Goal: Transaction & Acquisition: Obtain resource

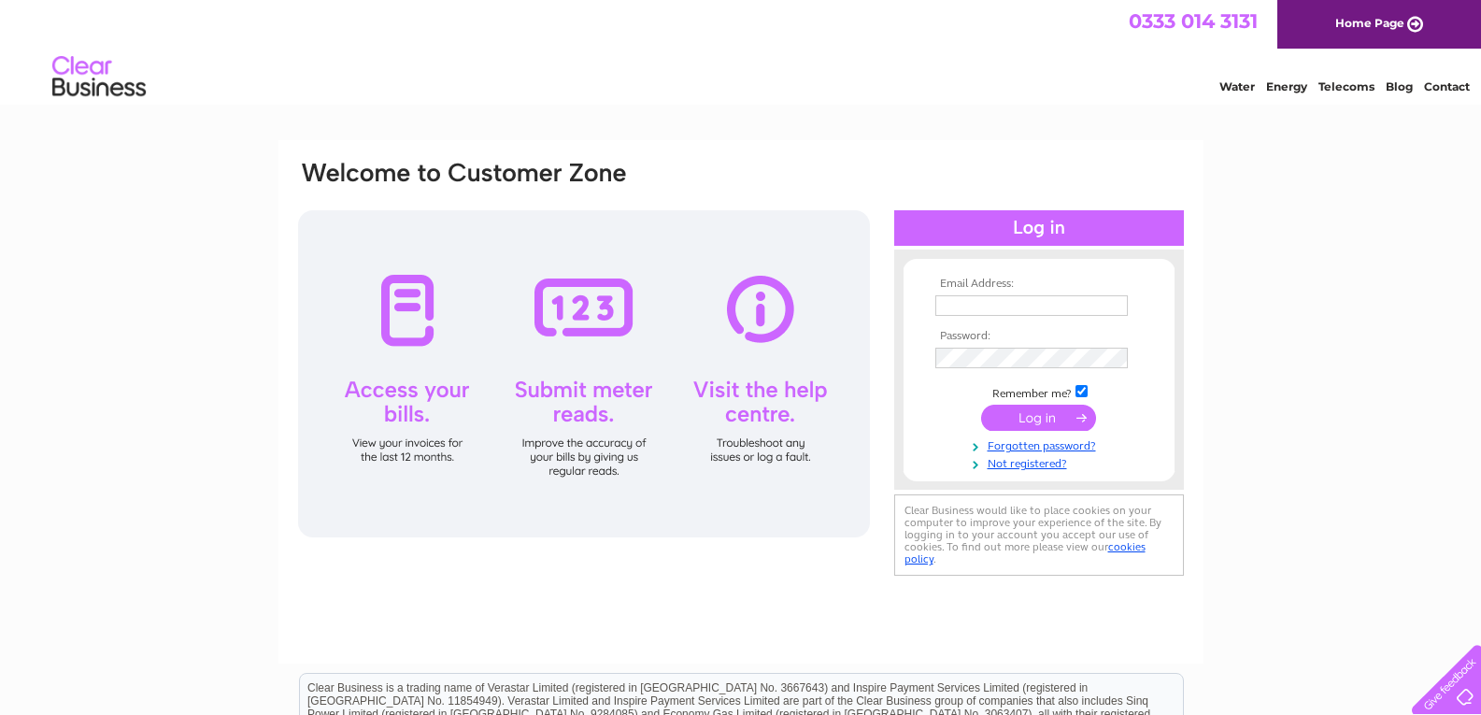
type input "[EMAIL_ADDRESS][DOMAIN_NAME]"
click at [1029, 413] on input "submit" at bounding box center [1038, 418] width 115 height 26
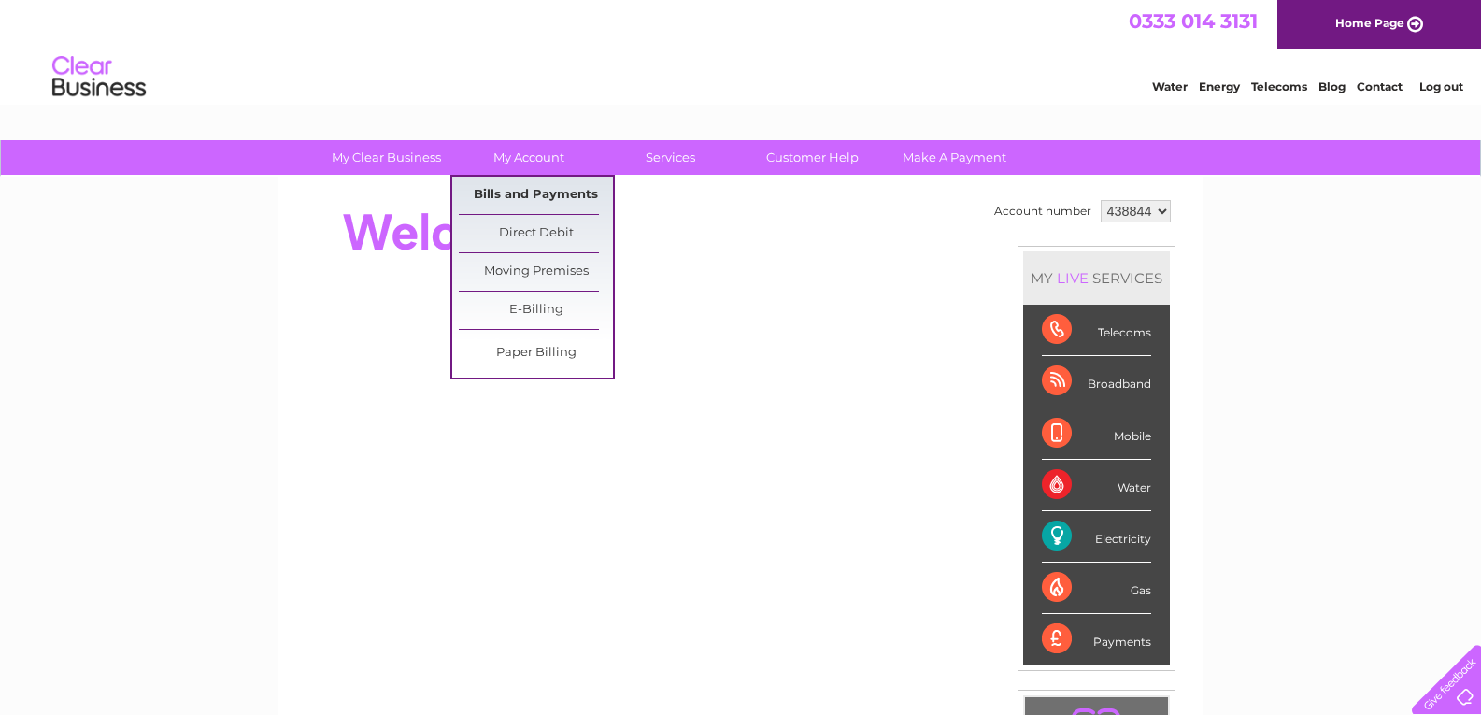
click at [521, 195] on link "Bills and Payments" at bounding box center [536, 195] width 154 height 37
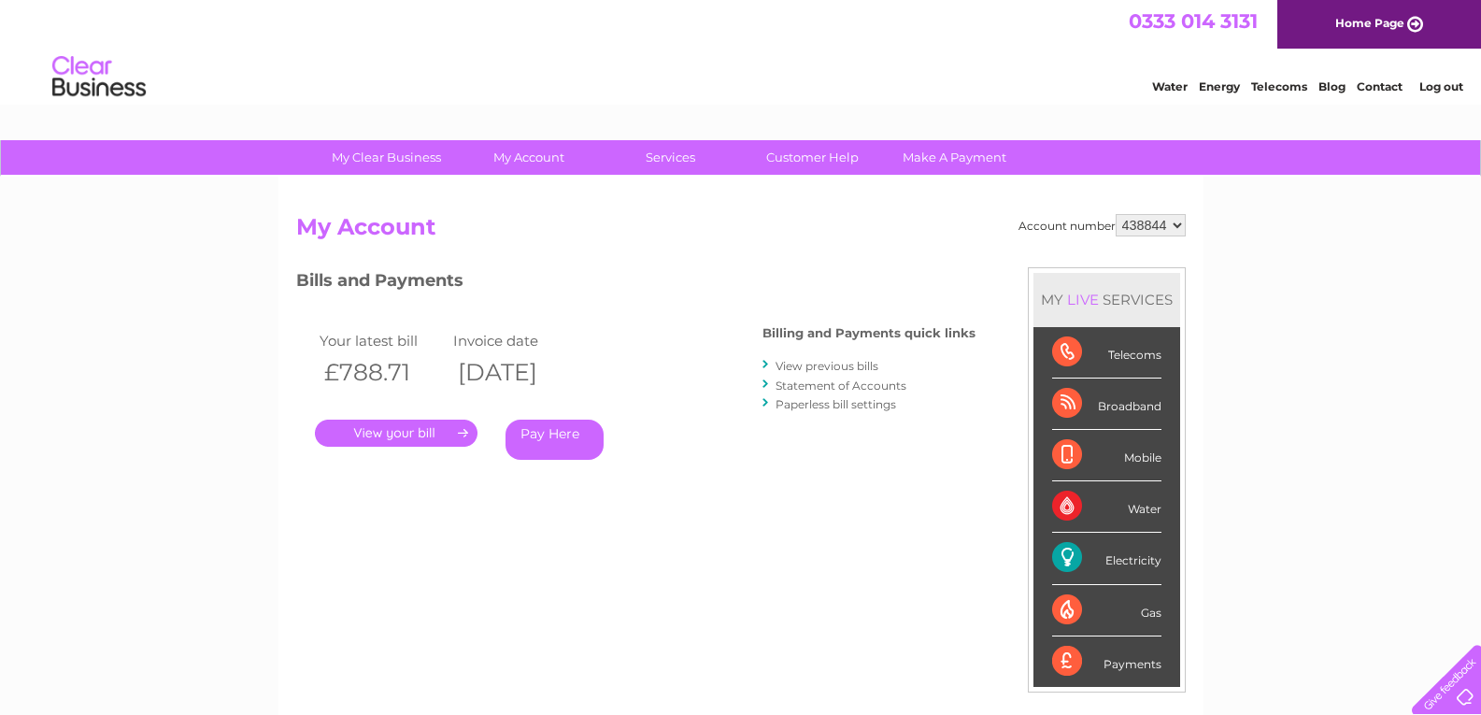
click at [813, 365] on link "View previous bills" at bounding box center [827, 366] width 103 height 14
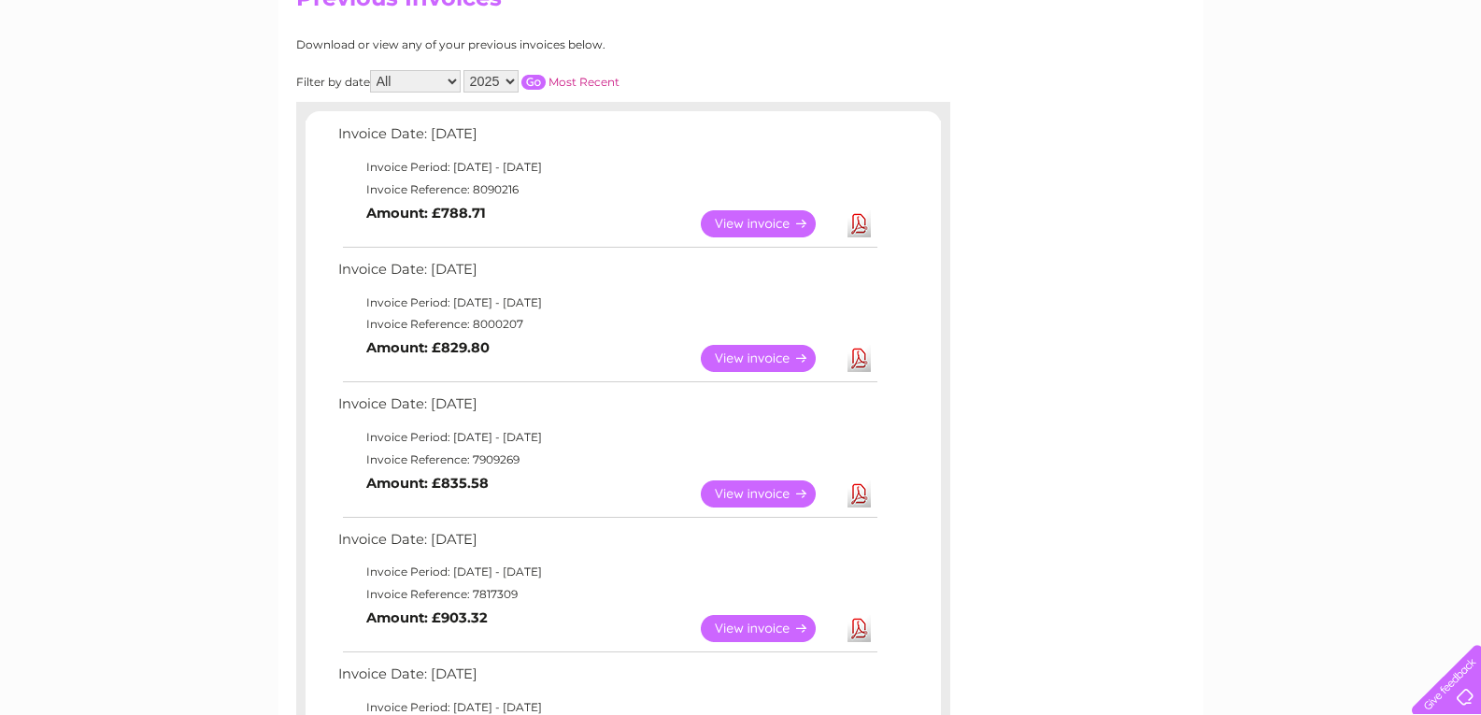
scroll to position [232, 0]
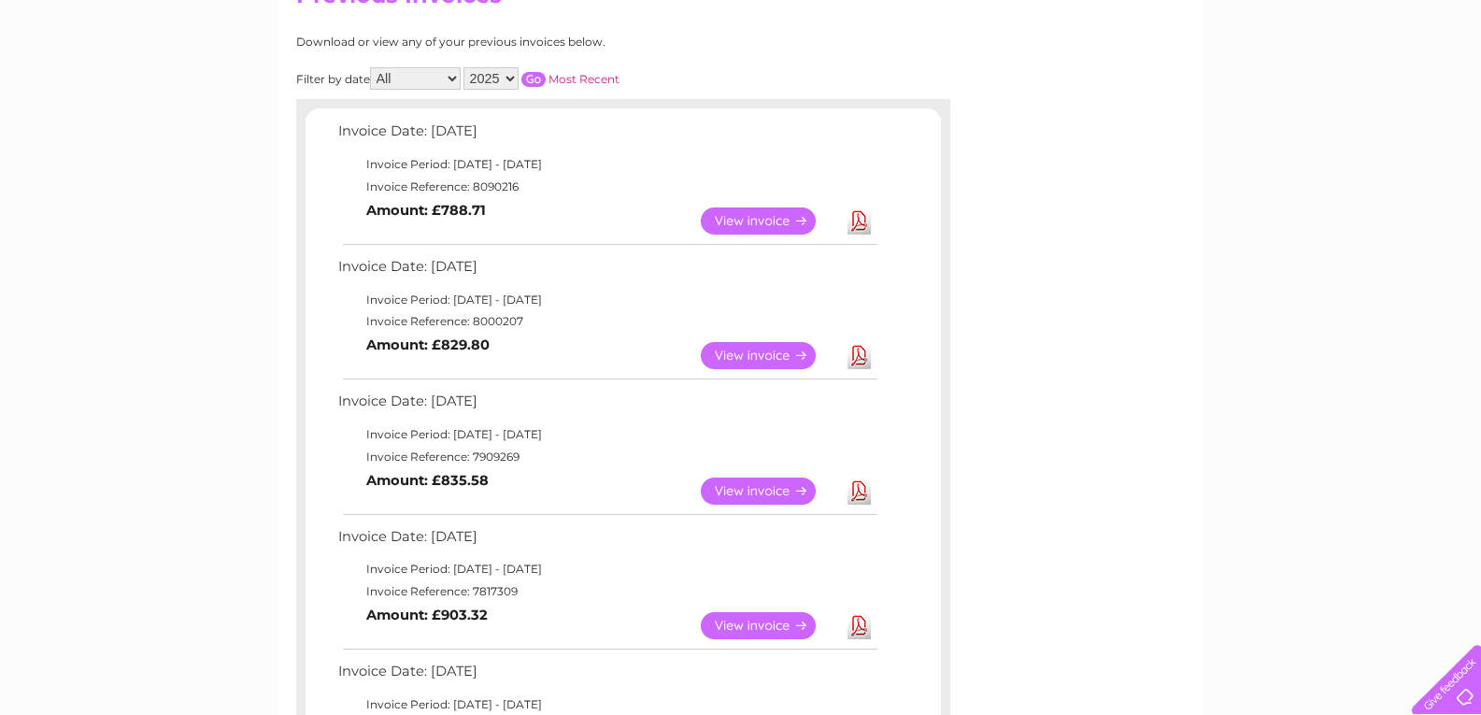
click at [751, 623] on link "View" at bounding box center [769, 625] width 137 height 27
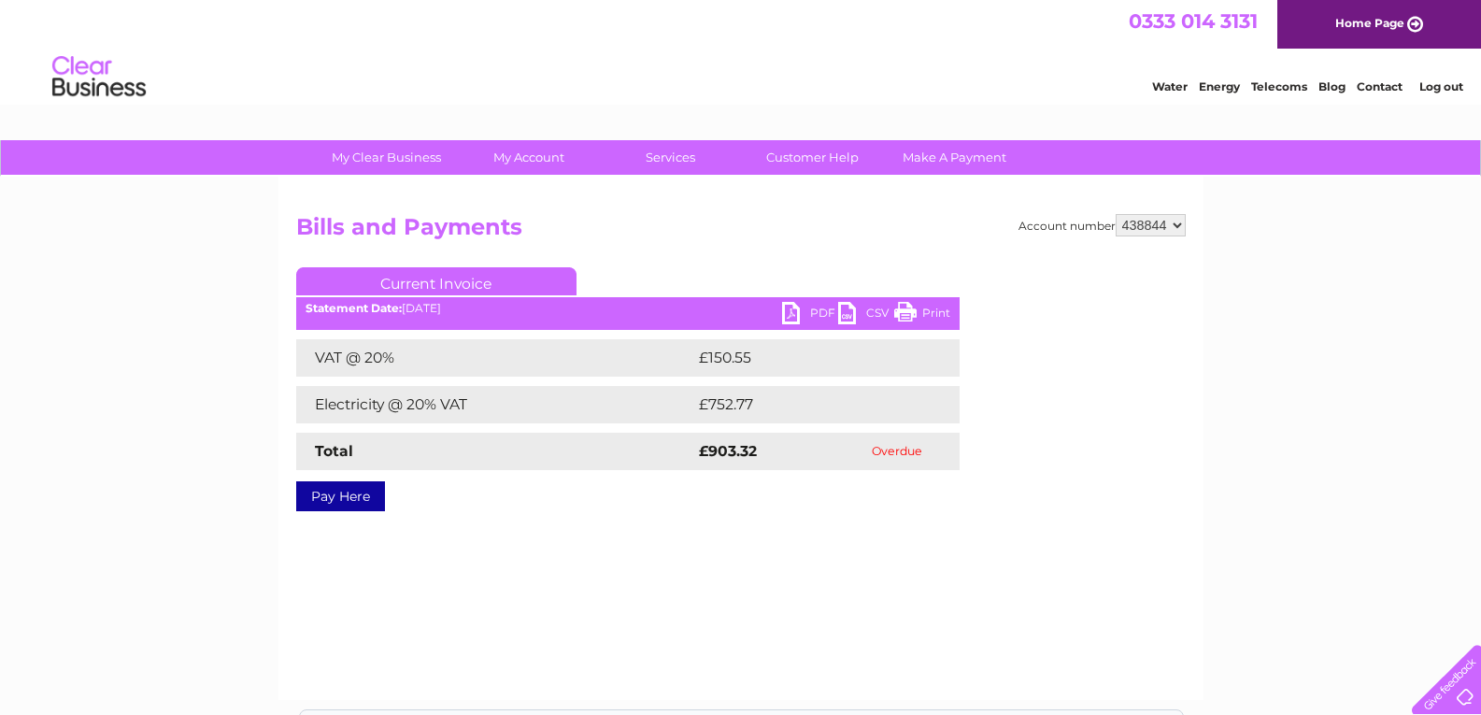
click at [816, 310] on link "PDF" at bounding box center [810, 315] width 56 height 27
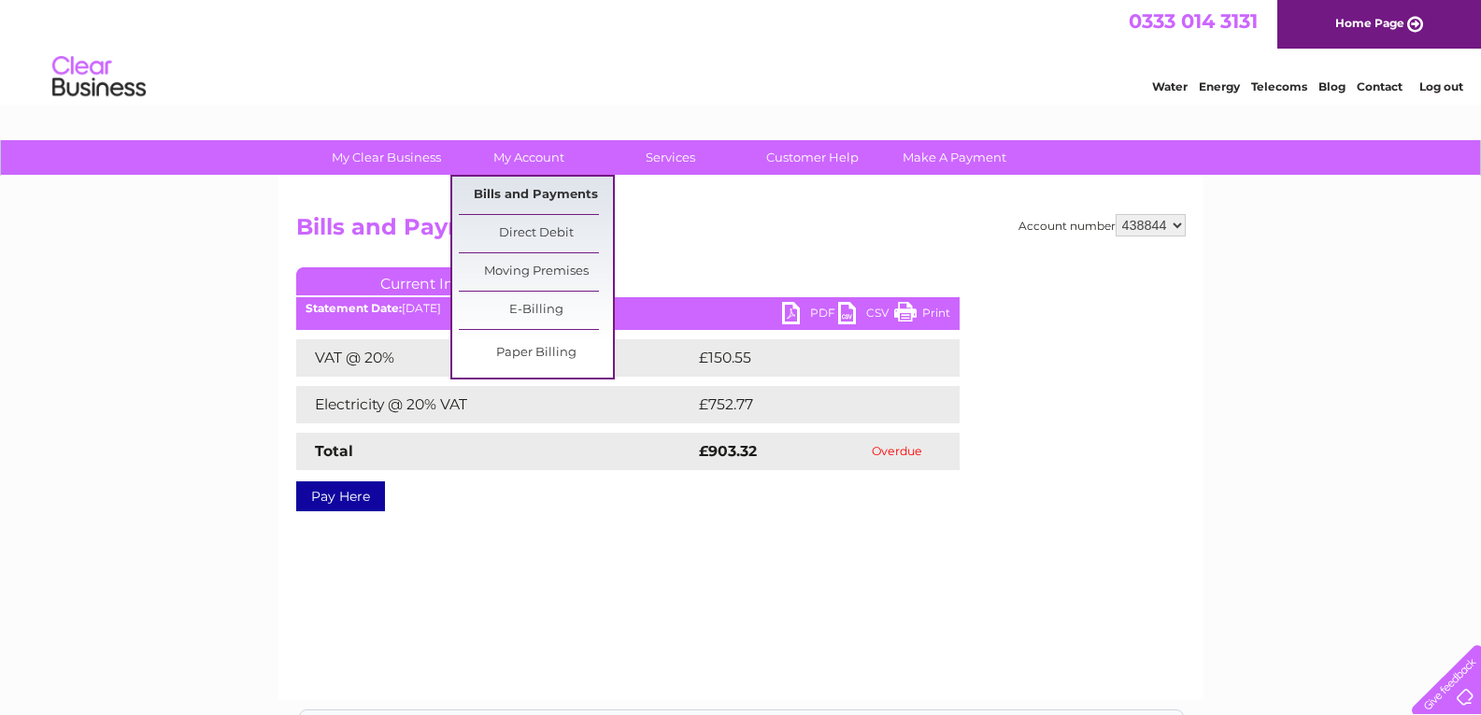
click at [569, 188] on link "Bills and Payments" at bounding box center [536, 195] width 154 height 37
click at [539, 195] on link "Bills and Payments" at bounding box center [536, 195] width 154 height 37
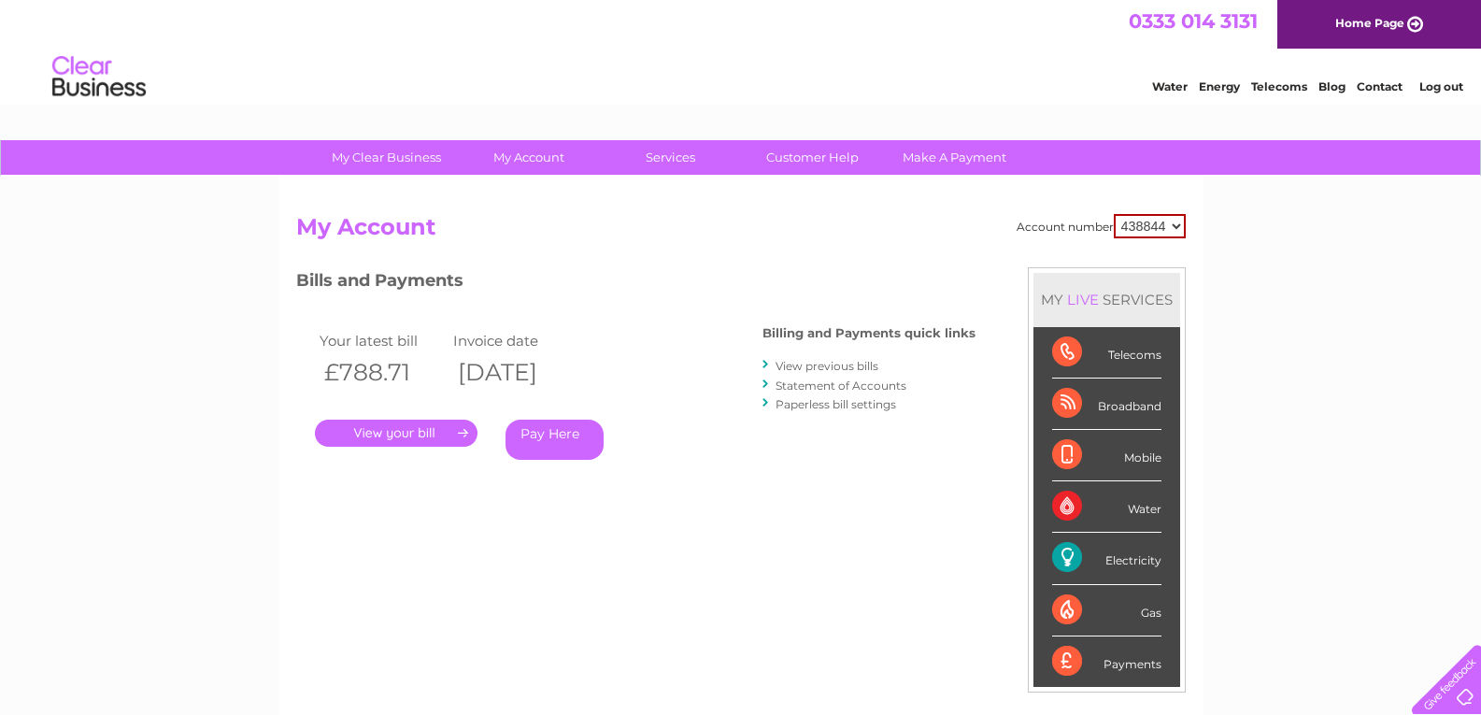
click at [835, 365] on link "View previous bills" at bounding box center [827, 366] width 103 height 14
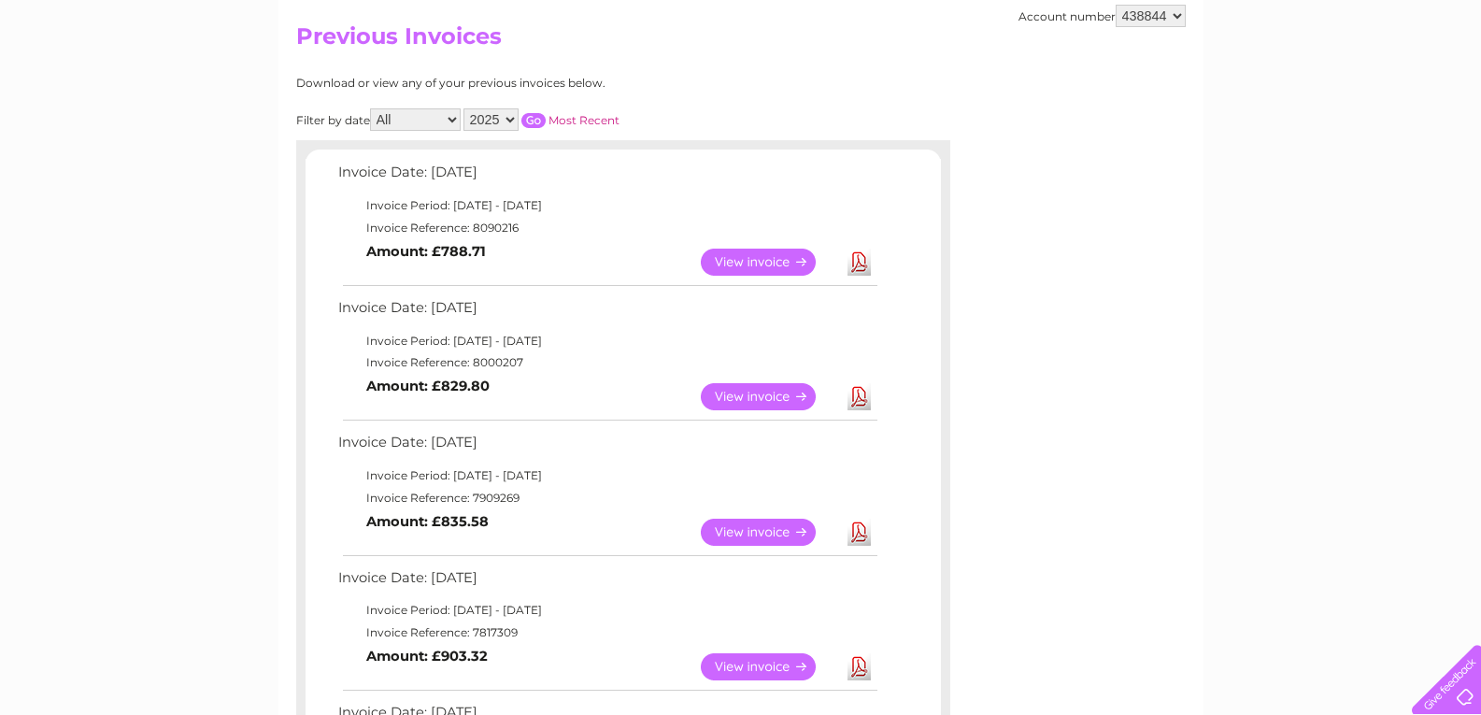
scroll to position [193, 0]
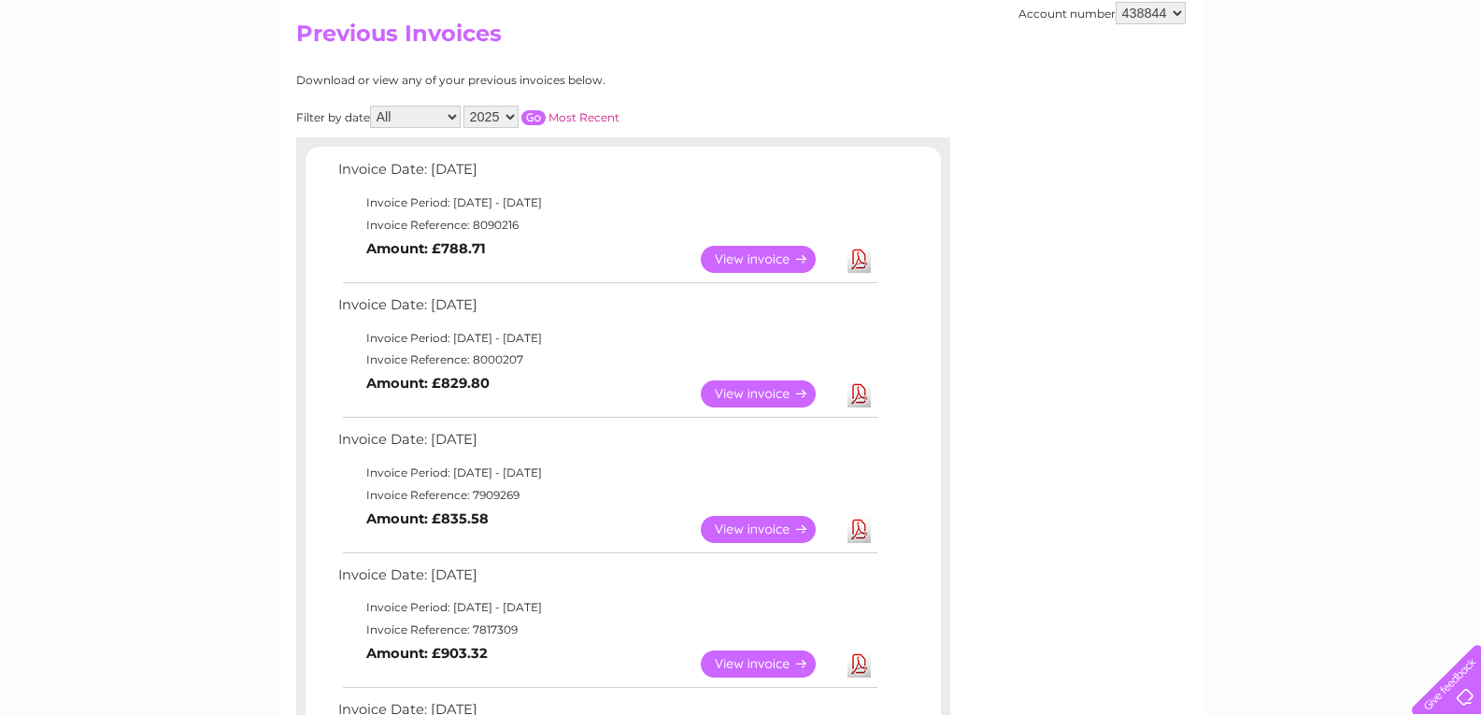
click at [750, 662] on link "View" at bounding box center [769, 664] width 137 height 27
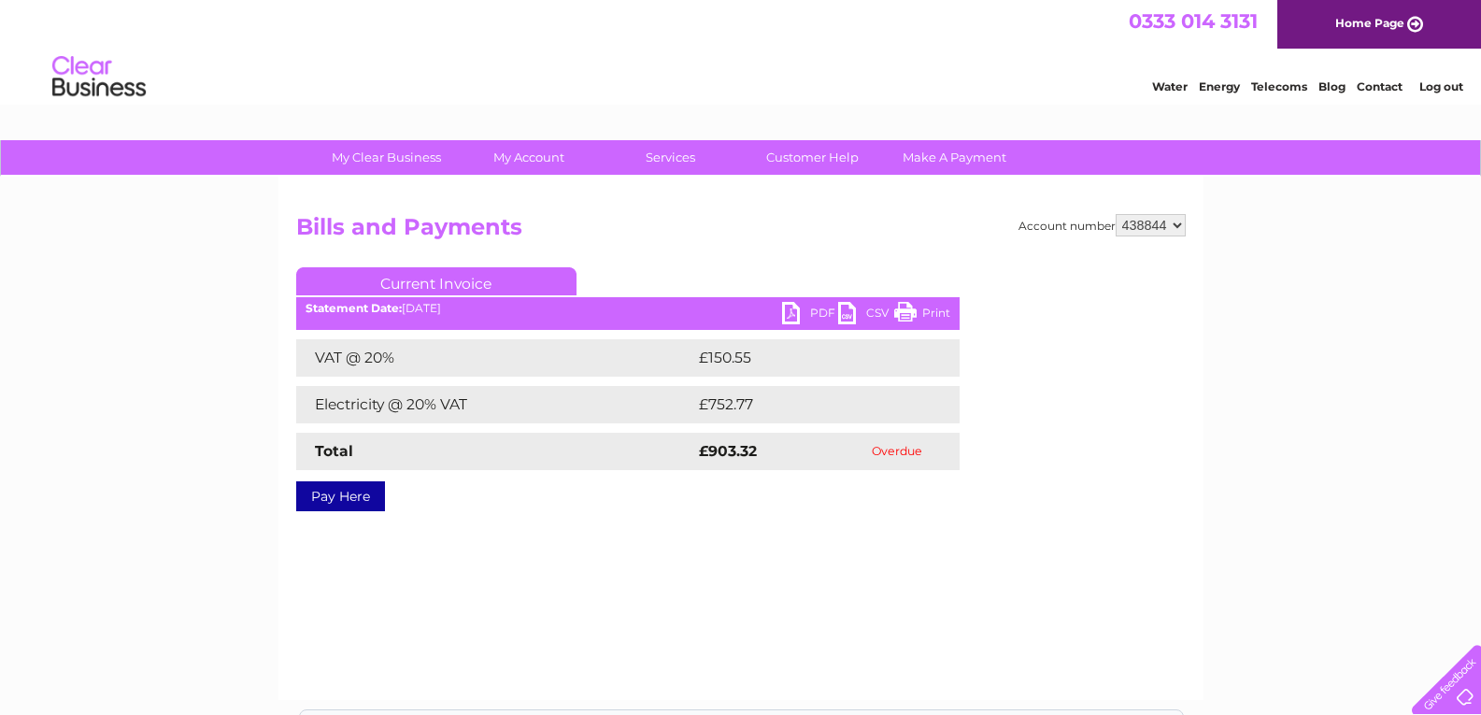
click at [811, 311] on link "PDF" at bounding box center [810, 315] width 56 height 27
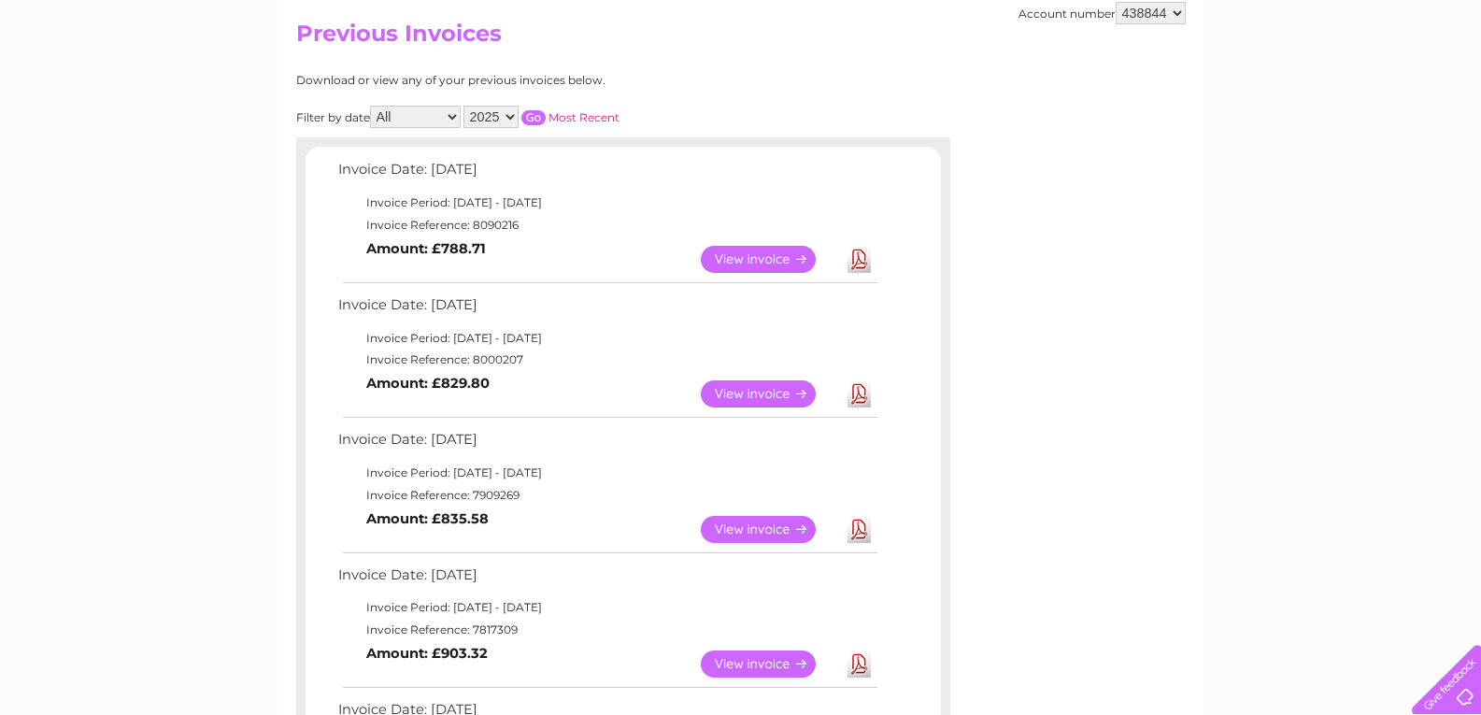
click at [759, 390] on link "View" at bounding box center [769, 393] width 137 height 27
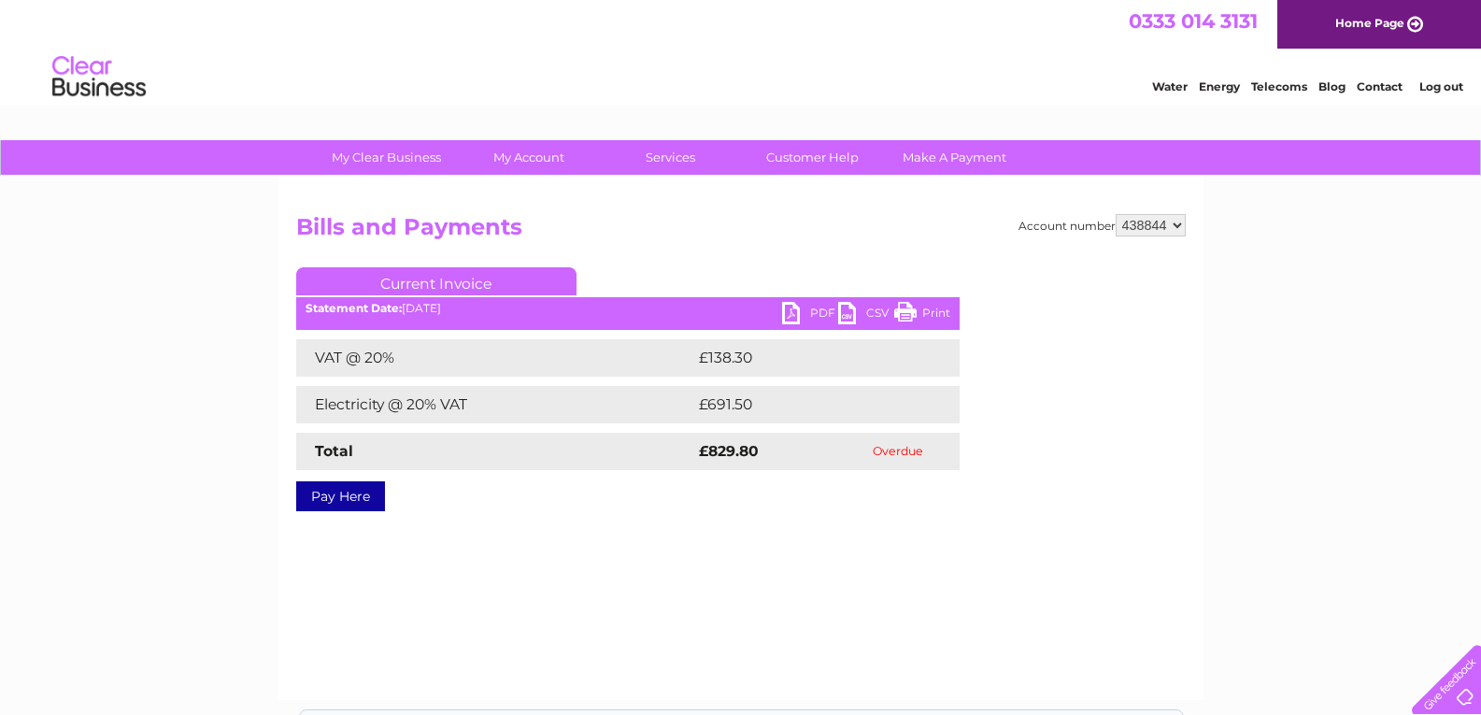
click at [820, 305] on link "PDF" at bounding box center [810, 315] width 56 height 27
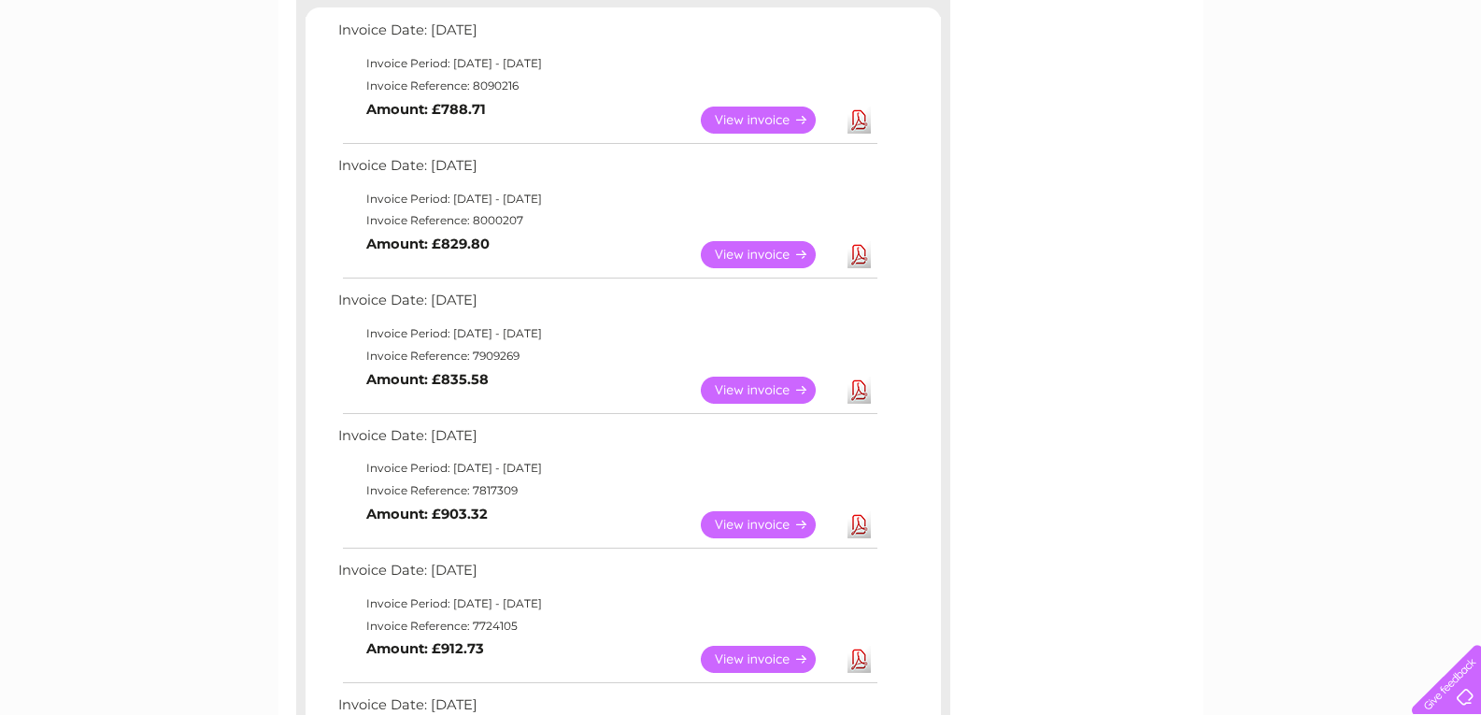
scroll to position [384, 0]
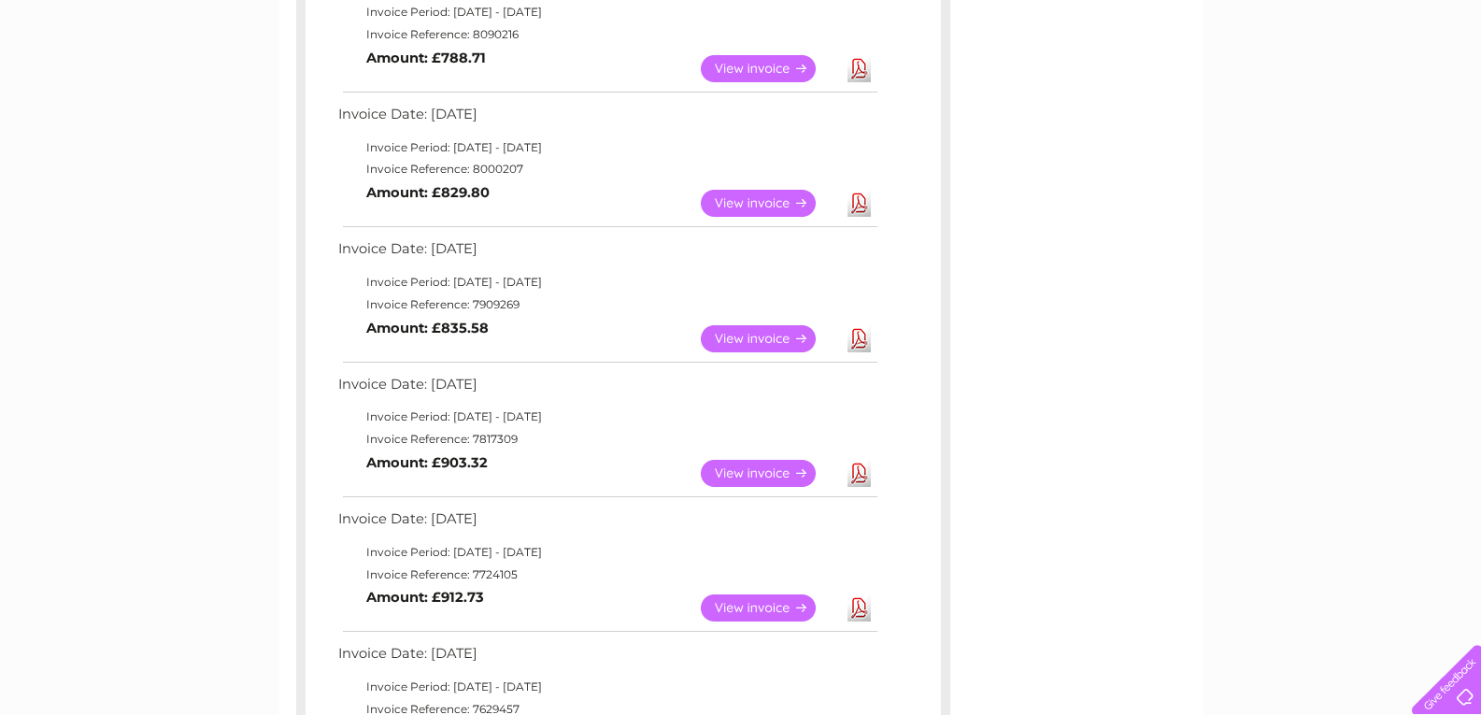
click at [732, 471] on link "View" at bounding box center [769, 473] width 137 height 27
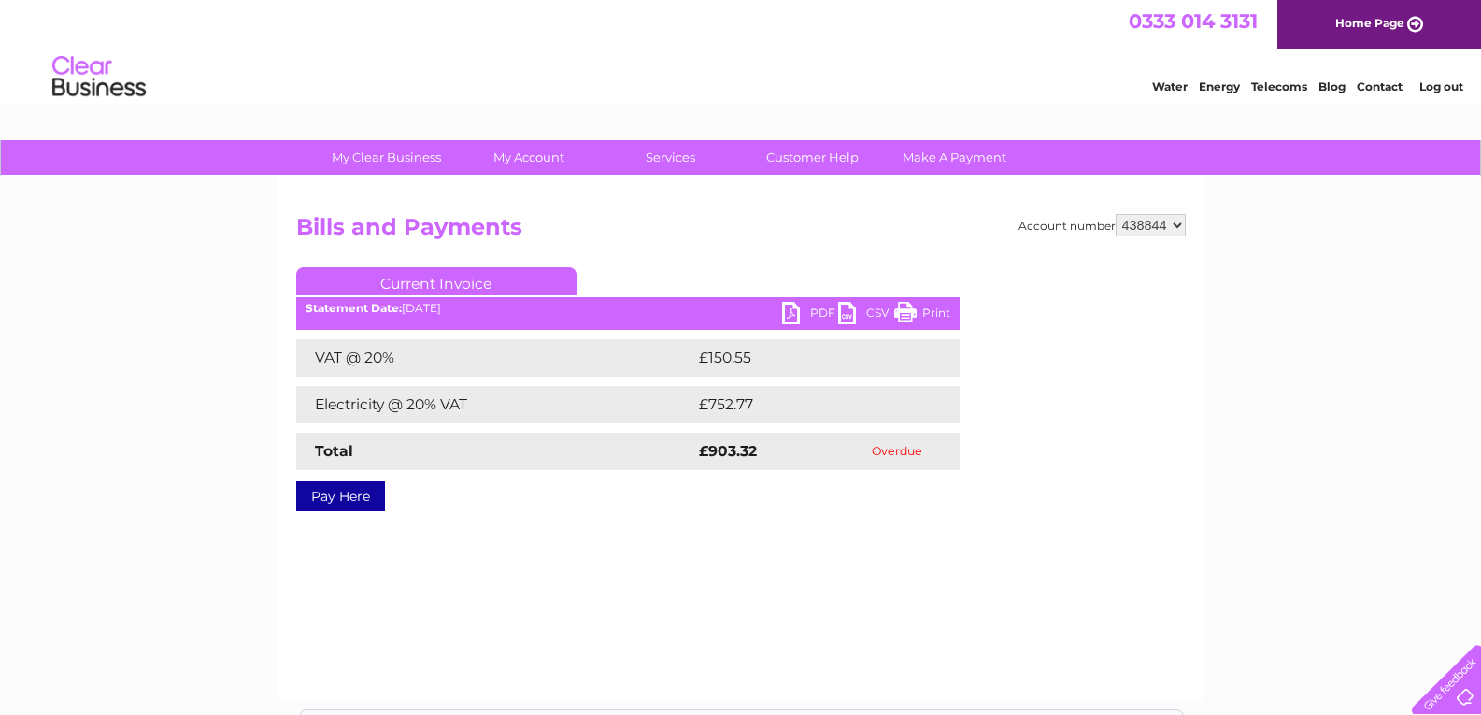
click at [811, 306] on link "PDF" at bounding box center [810, 315] width 56 height 27
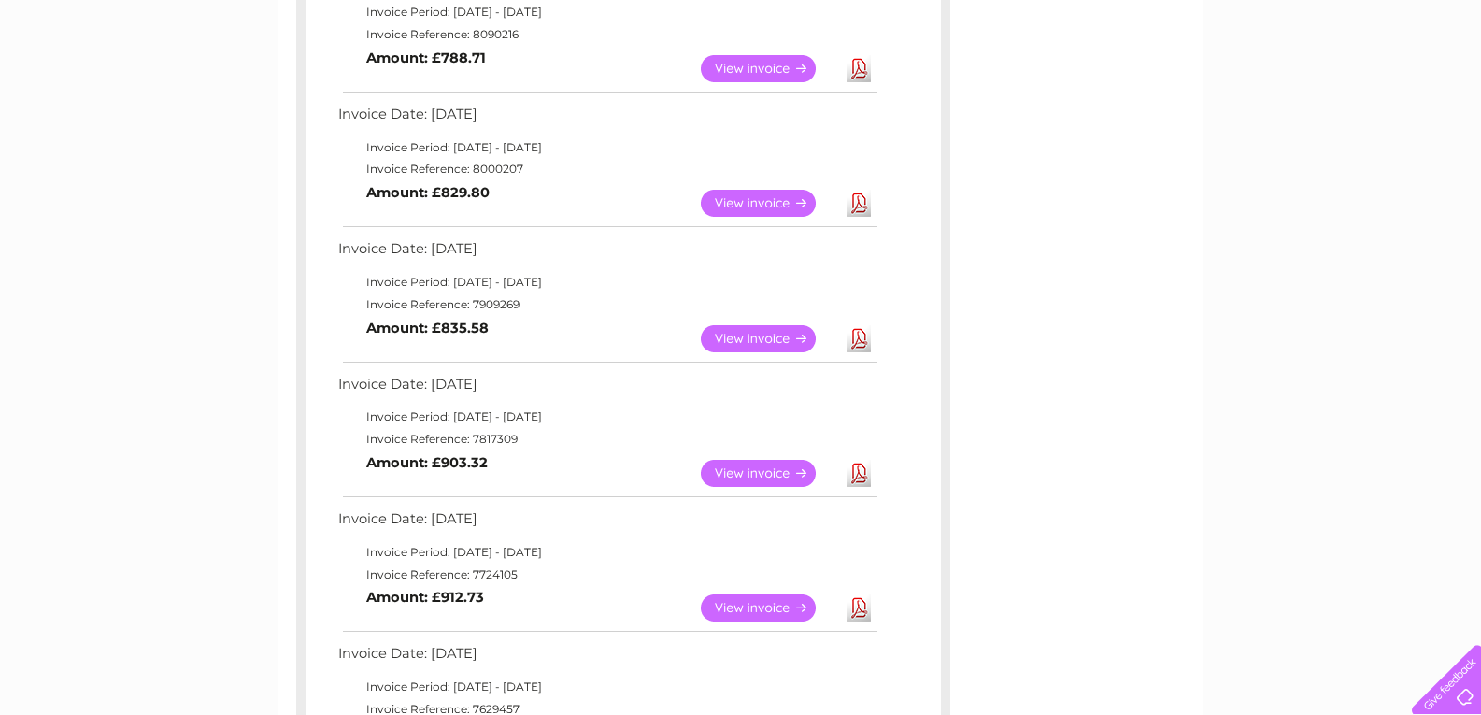
click at [757, 600] on link "View" at bounding box center [769, 607] width 137 height 27
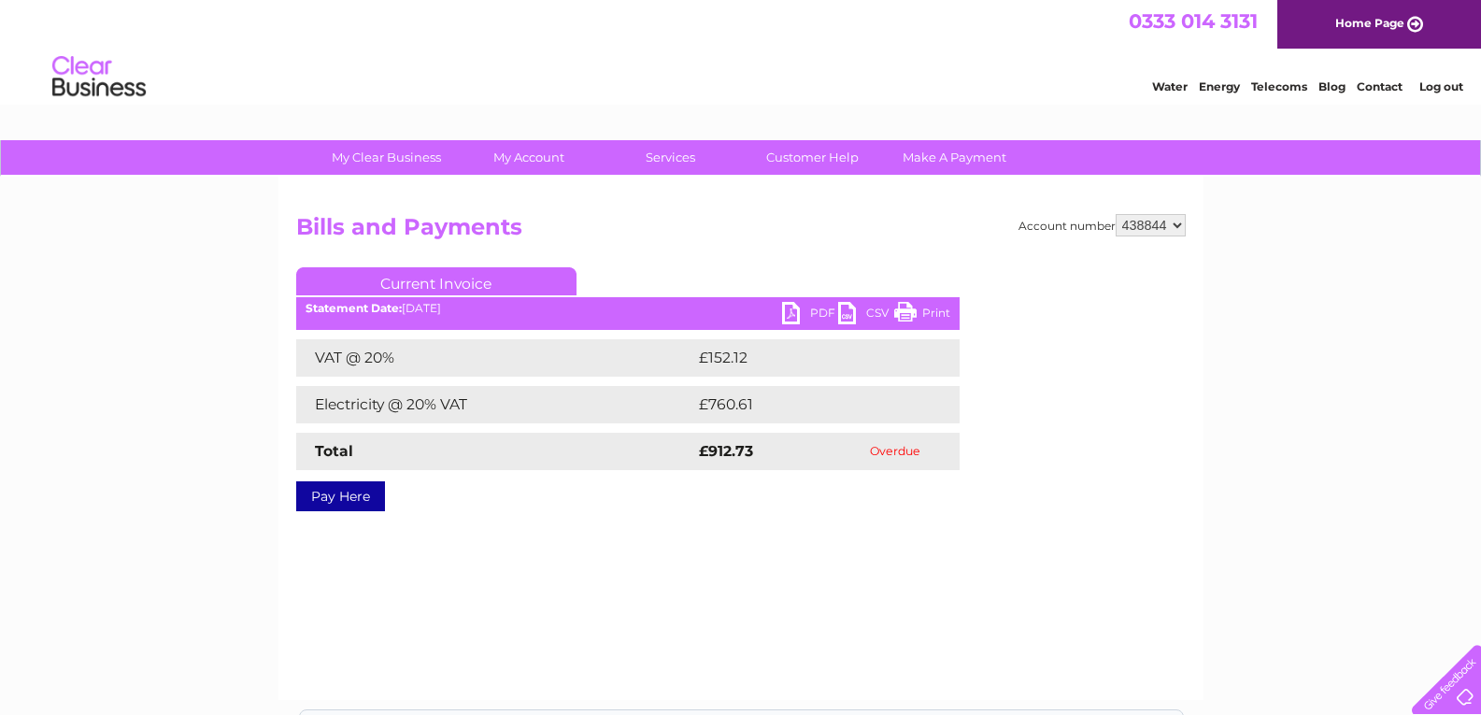
click at [798, 309] on link "PDF" at bounding box center [810, 315] width 56 height 27
